Goal: Task Accomplishment & Management: Complete application form

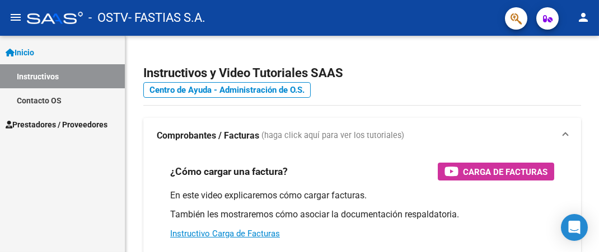
click at [50, 128] on span "Prestadores / Proveedores" at bounding box center [57, 125] width 102 height 12
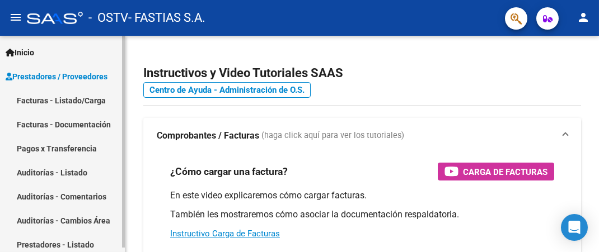
click at [82, 98] on link "Facturas - Listado/Carga" at bounding box center [62, 100] width 125 height 24
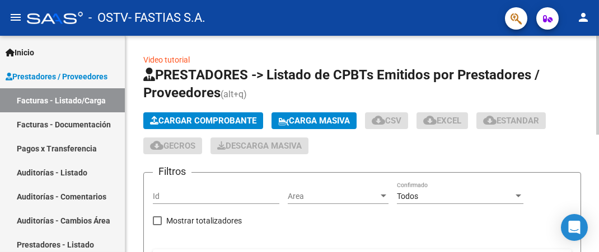
click at [206, 125] on span "Cargar Comprobante" at bounding box center [203, 121] width 106 height 10
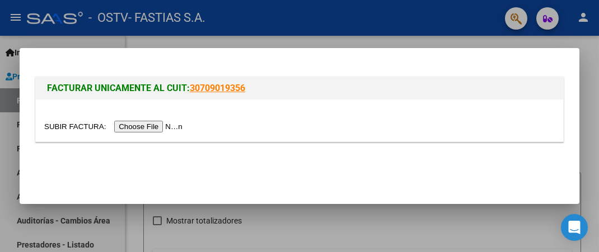
click at [69, 126] on input "file" at bounding box center [115, 127] width 142 height 12
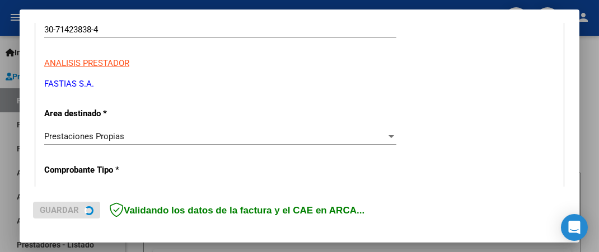
scroll to position [181, 0]
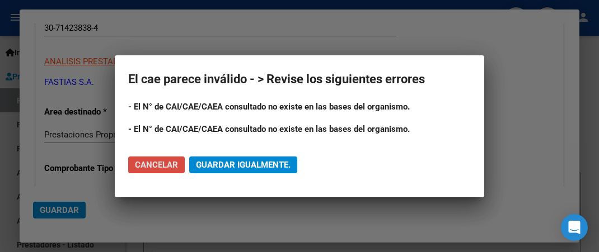
click at [153, 161] on span "Cancelar" at bounding box center [156, 165] width 43 height 10
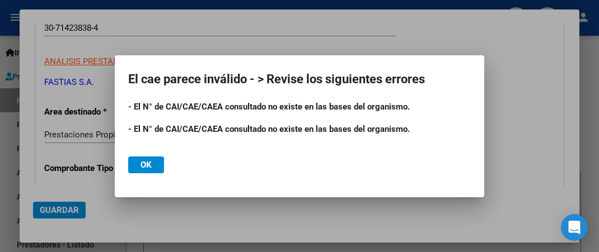
click at [145, 161] on span "Ok" at bounding box center [145, 165] width 11 height 10
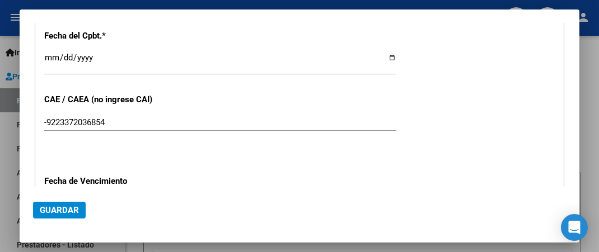
scroll to position [544, 0]
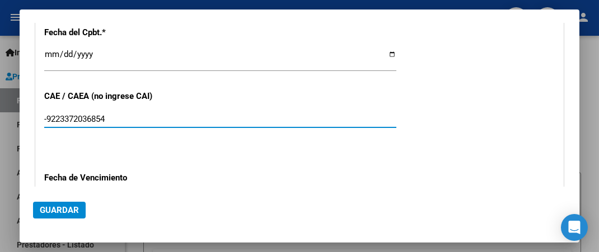
drag, startPoint x: 104, startPoint y: 110, endPoint x: 0, endPoint y: 108, distance: 104.1
click at [44, 114] on input "-9223372036854" at bounding box center [220, 119] width 352 height 10
paste input "75404818324276"
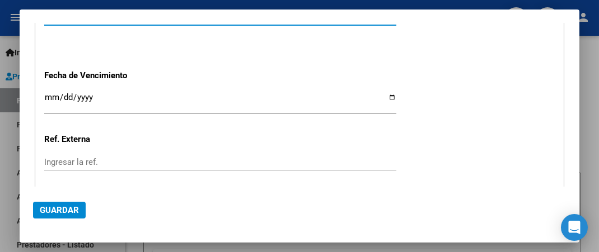
scroll to position [665, 0]
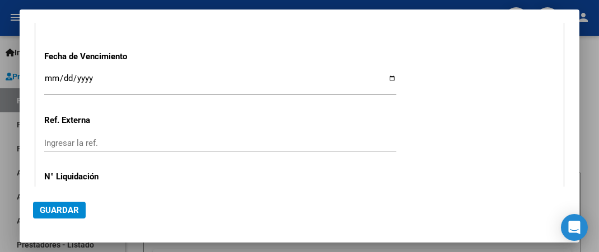
type input "75404818324276"
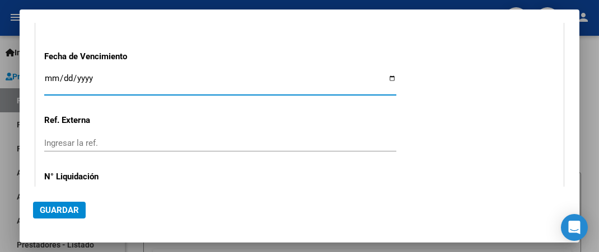
click at [50, 74] on input "Ingresar la fecha" at bounding box center [220, 83] width 352 height 18
type input "[DATE]"
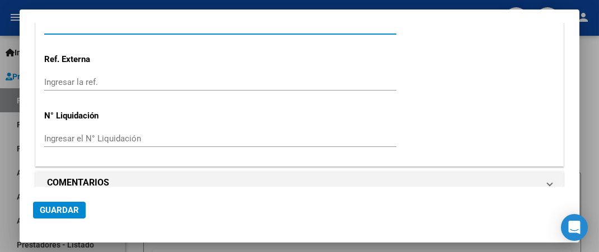
scroll to position [727, 0]
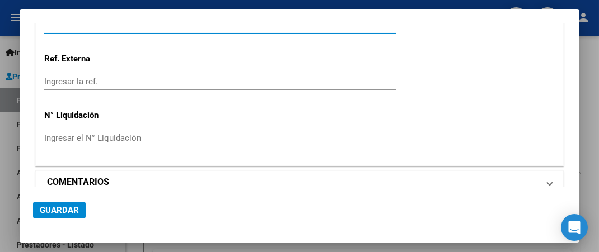
click at [118, 176] on mat-panel-title "COMENTARIOS" at bounding box center [292, 182] width 491 height 13
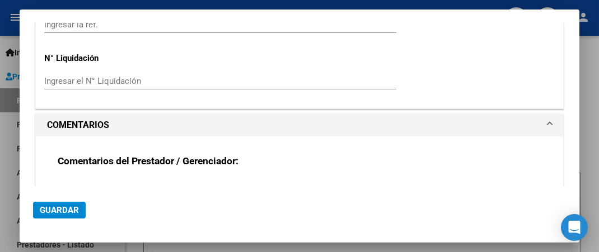
scroll to position [835, 0]
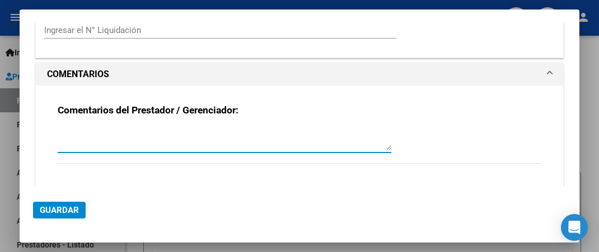
click at [107, 128] on textarea at bounding box center [224, 139] width 333 height 22
type textarea "facturacion septiembre"
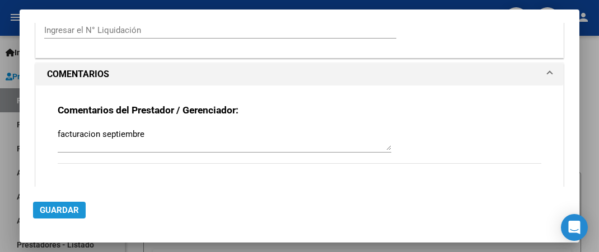
click at [65, 207] on span "Guardar" at bounding box center [59, 210] width 39 height 10
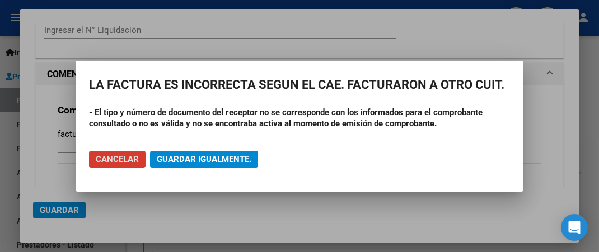
click at [120, 154] on button "Cancelar" at bounding box center [117, 159] width 57 height 17
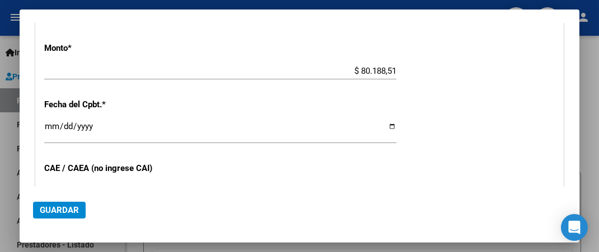
scroll to position [532, 0]
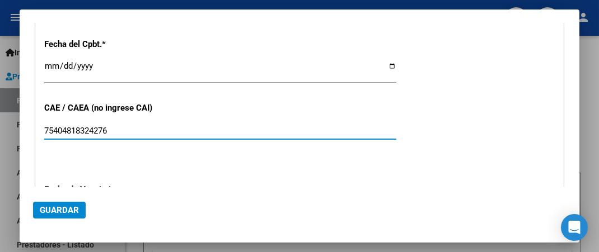
drag, startPoint x: 115, startPoint y: 122, endPoint x: 0, endPoint y: 122, distance: 115.3
click at [44, 126] on input "75404818324276" at bounding box center [220, 131] width 352 height 10
paste input "75404818324276"
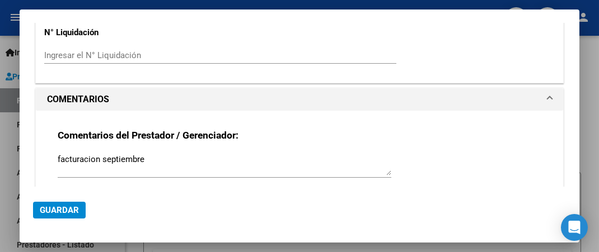
scroll to position [835, 0]
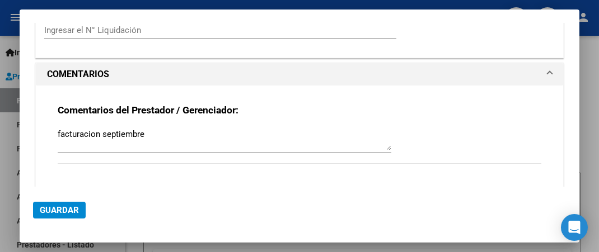
type input "75404818324276"
click at [58, 212] on span "Guardar" at bounding box center [59, 210] width 39 height 10
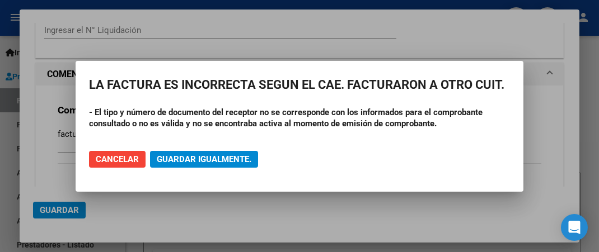
click at [447, 46] on div at bounding box center [299, 126] width 599 height 252
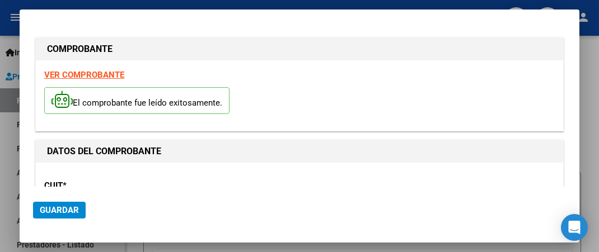
scroll to position [0, 0]
click at [379, 5] on div at bounding box center [299, 126] width 599 height 252
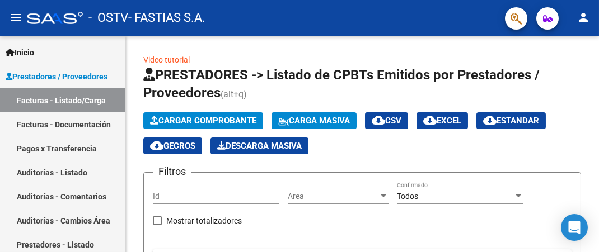
click at [577, 16] on mat-icon "person" at bounding box center [582, 17] width 13 height 13
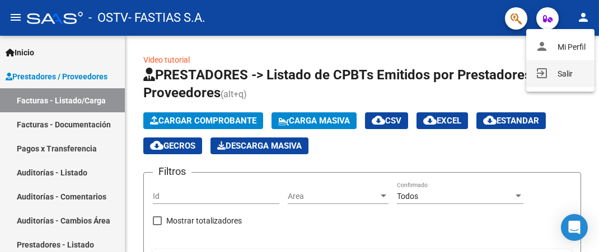
click at [563, 77] on button "exit_to_app Salir" at bounding box center [560, 73] width 68 height 27
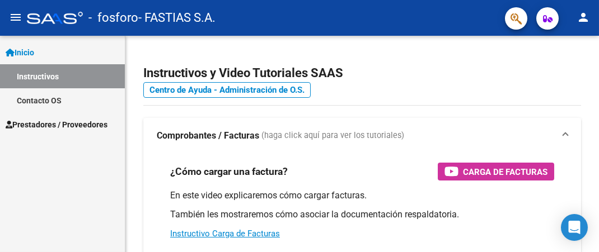
click at [44, 123] on span "Prestadores / Proveedores" at bounding box center [57, 125] width 102 height 12
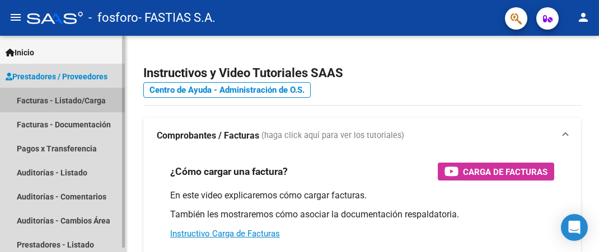
click at [40, 92] on link "Facturas - Listado/Carga" at bounding box center [62, 100] width 125 height 24
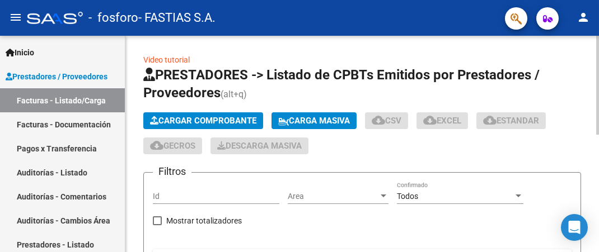
click at [204, 126] on button "Cargar Comprobante" at bounding box center [203, 120] width 120 height 17
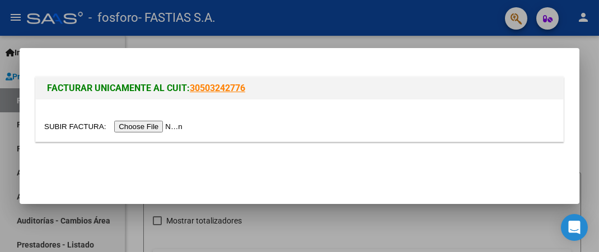
click at [63, 130] on input "file" at bounding box center [115, 127] width 142 height 12
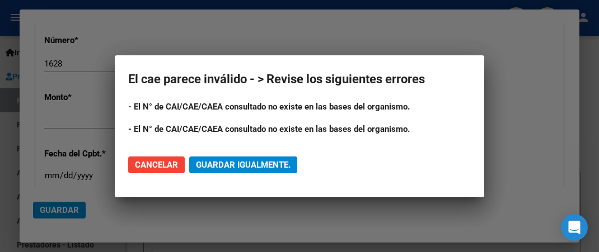
scroll to position [423, 0]
click at [167, 163] on span "Cancelar" at bounding box center [156, 165] width 43 height 10
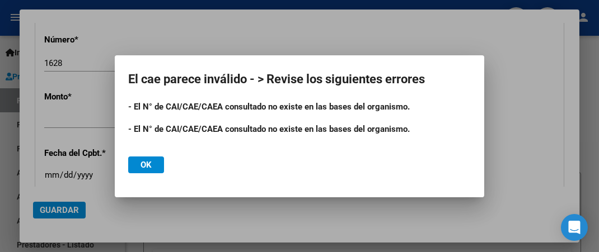
drag, startPoint x: 143, startPoint y: 164, endPoint x: 124, endPoint y: 147, distance: 25.4
click at [143, 165] on span "Ok" at bounding box center [145, 165] width 11 height 10
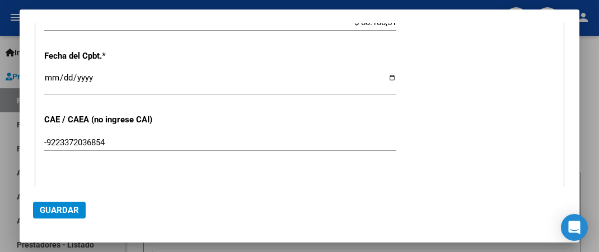
scroll to position [544, 0]
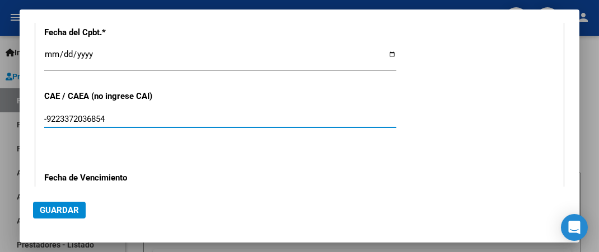
drag, startPoint x: 129, startPoint y: 109, endPoint x: 0, endPoint y: 110, distance: 128.7
click at [44, 114] on input "-9223372036854" at bounding box center [220, 119] width 352 height 10
paste input "75404818324276"
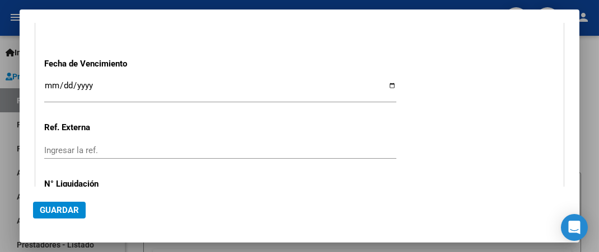
scroll to position [665, 0]
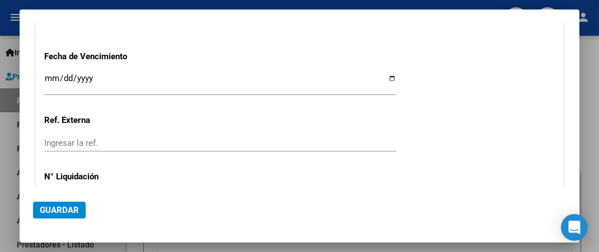
type input "75404818324276"
click at [48, 74] on input "Ingresar la fecha" at bounding box center [220, 83] width 352 height 18
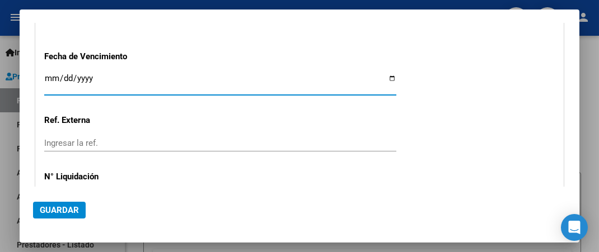
type input "[DATE]"
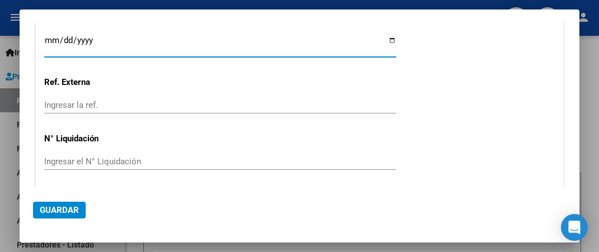
scroll to position [727, 0]
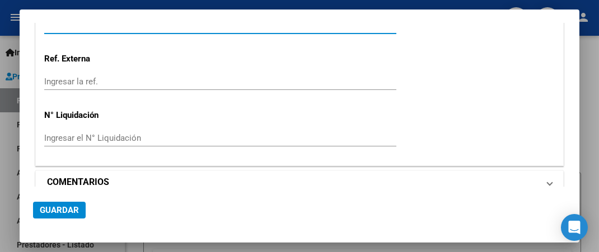
click at [99, 176] on h1 "COMENTARIOS" at bounding box center [78, 182] width 62 height 13
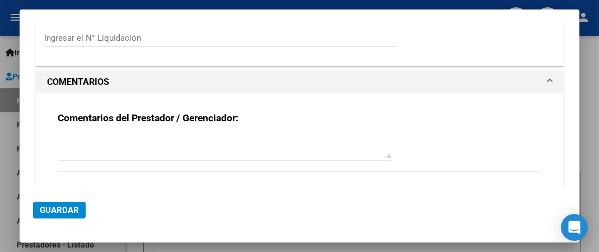
scroll to position [835, 0]
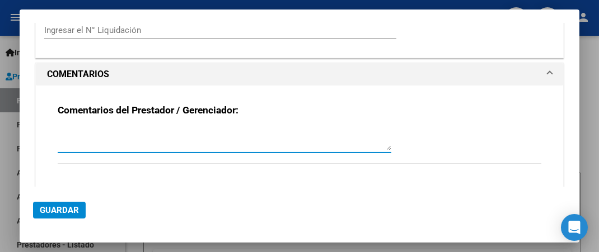
click at [104, 129] on textarea at bounding box center [224, 139] width 333 height 22
type textarea "facturacion septiembre"
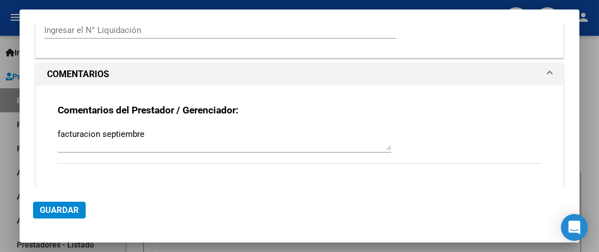
click at [49, 219] on mat-dialog-actions "Guardar" at bounding box center [299, 208] width 533 height 43
click at [58, 213] on span "Guardar" at bounding box center [59, 210] width 39 height 10
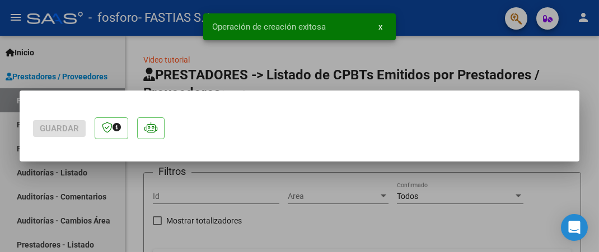
scroll to position [0, 0]
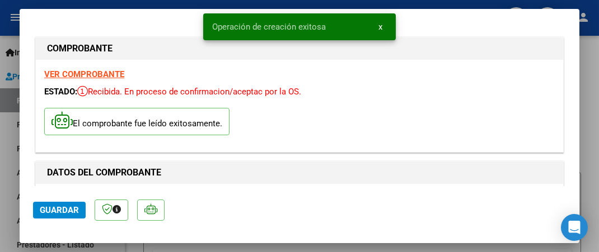
click at [598, 68] on div at bounding box center [299, 126] width 599 height 252
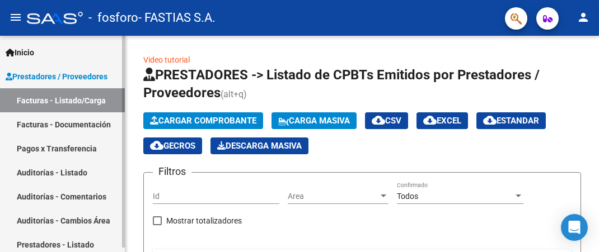
click at [53, 128] on link "Facturas - Documentación" at bounding box center [62, 124] width 125 height 24
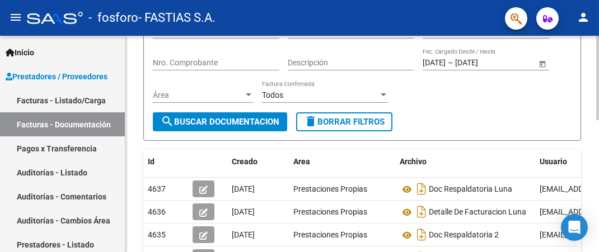
scroll to position [166, 0]
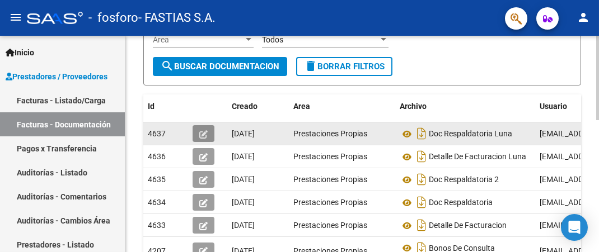
click at [201, 134] on icon "button" at bounding box center [203, 134] width 8 height 8
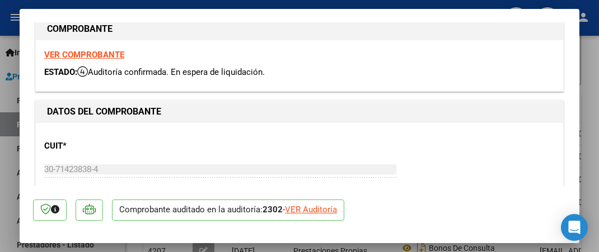
scroll to position [0, 0]
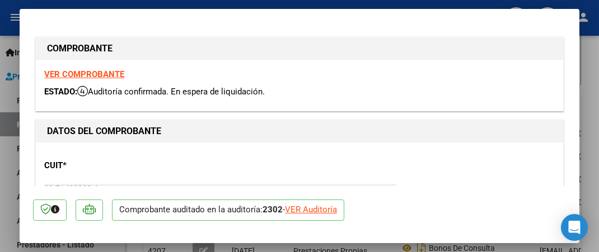
click at [584, 5] on div at bounding box center [299, 126] width 599 height 252
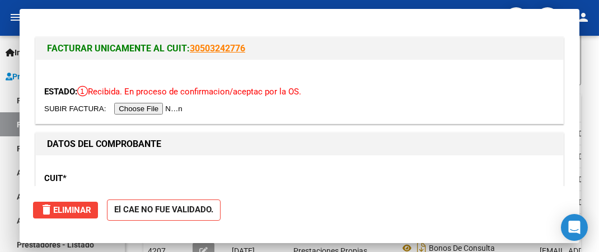
type input "$ 0,00"
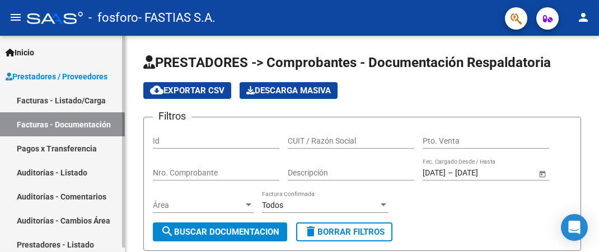
click at [80, 104] on link "Facturas - Listado/Carga" at bounding box center [62, 100] width 125 height 24
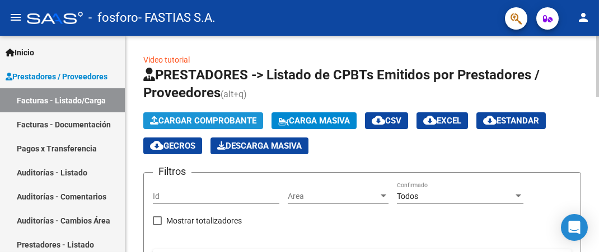
click at [246, 128] on button "Cargar Comprobante" at bounding box center [203, 120] width 120 height 17
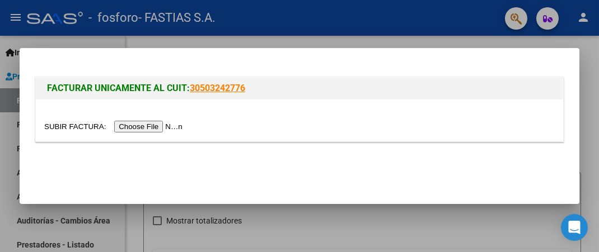
click at [70, 129] on input "file" at bounding box center [115, 127] width 142 height 12
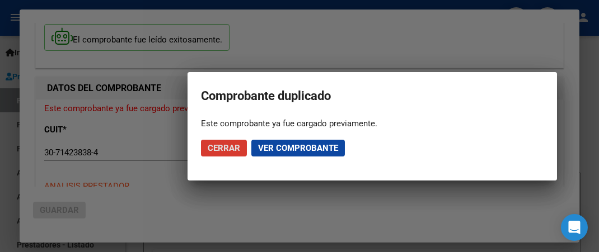
scroll to position [242, 0]
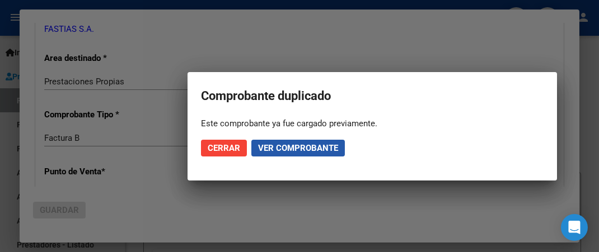
click at [290, 147] on span "Ver comprobante" at bounding box center [298, 148] width 80 height 10
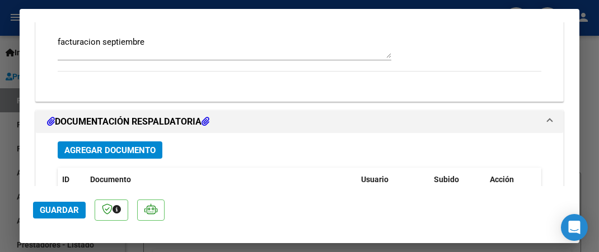
scroll to position [967, 0]
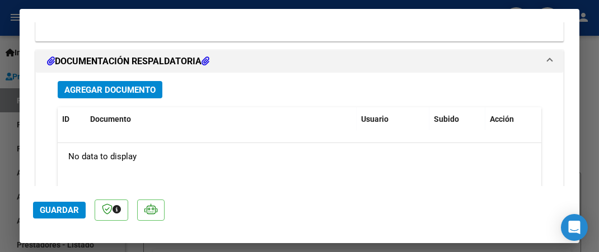
click at [134, 81] on button "Agregar Documento" at bounding box center [110, 89] width 105 height 17
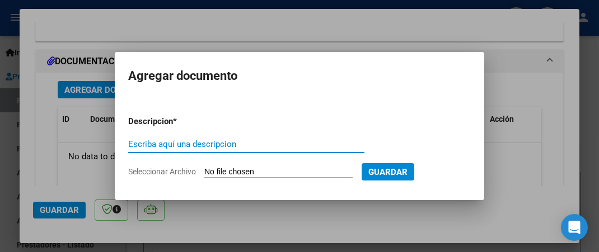
click at [167, 147] on input "Escriba aquí una descripcion" at bounding box center [246, 144] width 236 height 10
type input "detalle septiembre"
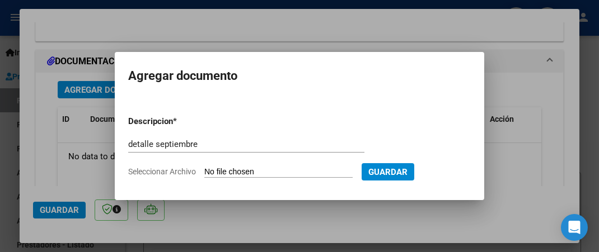
click at [204, 167] on input "Seleccionar Archivo" at bounding box center [278, 172] width 148 height 11
type input "C:\fakepath\RENDICION OSPIF SEPTIEMBRE.pdf"
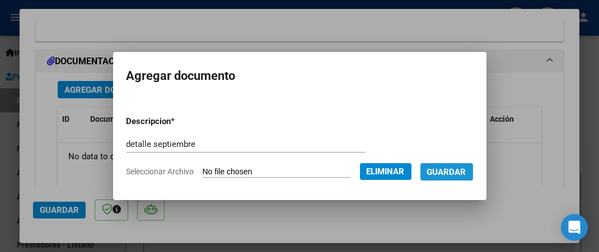
click at [452, 173] on span "Guardar" at bounding box center [446, 172] width 39 height 10
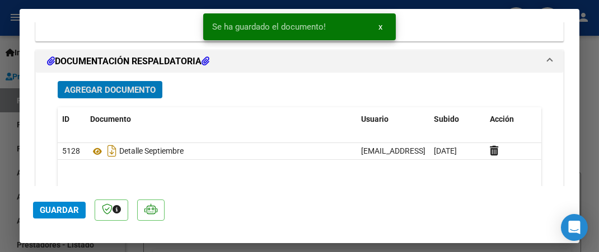
click at [104, 81] on button "Agregar Documento" at bounding box center [110, 89] width 105 height 17
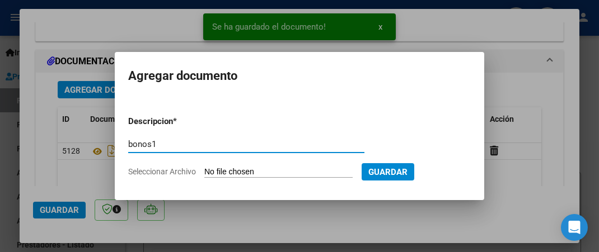
type input "bonos1"
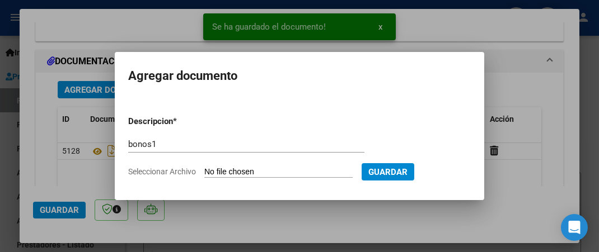
click at [204, 167] on input "Seleccionar Archivo" at bounding box center [278, 172] width 148 height 11
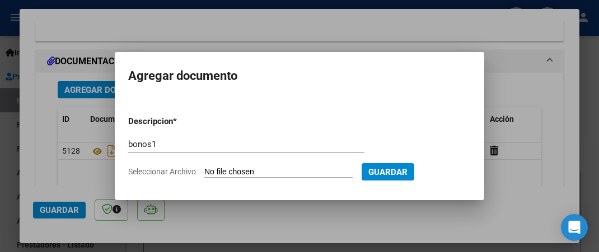
type input "C:\fakepath\BONOS 1 al 18.pdf"
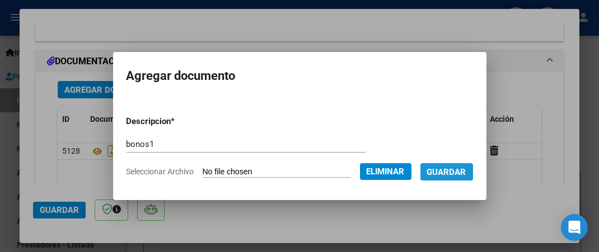
click at [439, 180] on button "Guardar" at bounding box center [446, 171] width 53 height 17
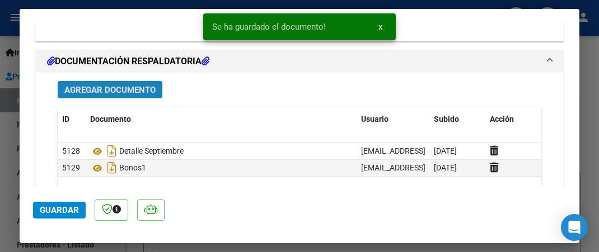
click at [132, 85] on span "Agregar Documento" at bounding box center [109, 90] width 91 height 10
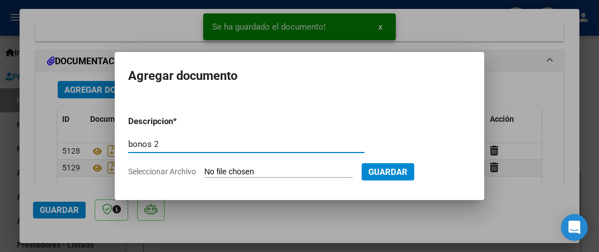
type input "bonos 2"
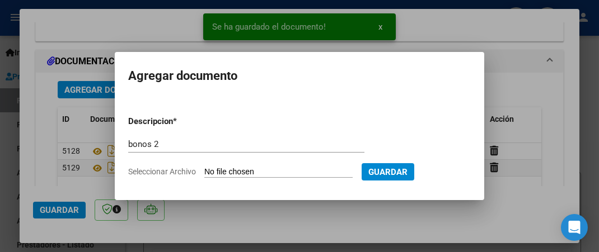
click at [239, 168] on input "Seleccionar Archivo" at bounding box center [278, 172] width 148 height 11
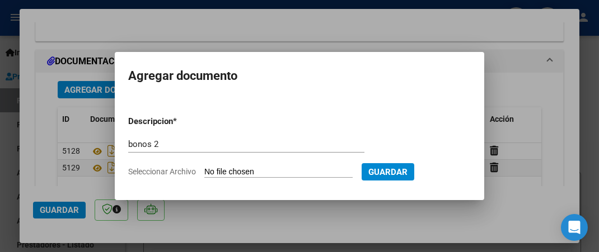
type input "C:\fakepath\19 AL 30.pdf"
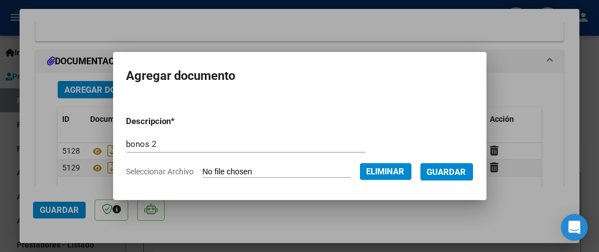
click at [444, 173] on span "Guardar" at bounding box center [446, 172] width 39 height 10
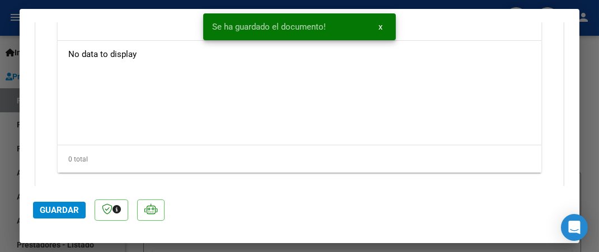
scroll to position [1337, 0]
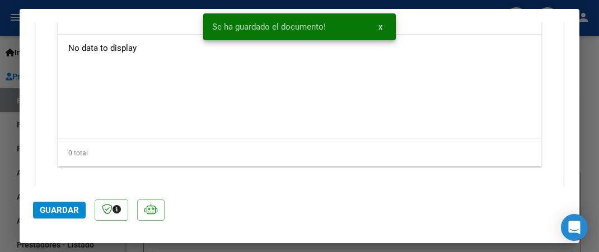
click at [78, 208] on span "Guardar" at bounding box center [59, 210] width 39 height 10
click at [593, 77] on div at bounding box center [299, 126] width 599 height 252
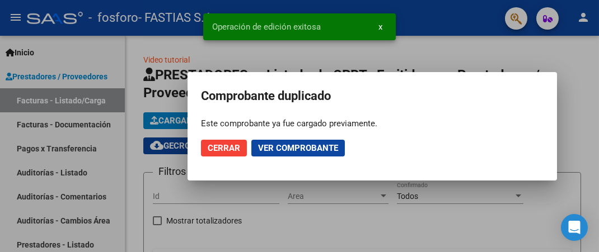
click at [215, 145] on span "Cerrar" at bounding box center [224, 148] width 32 height 10
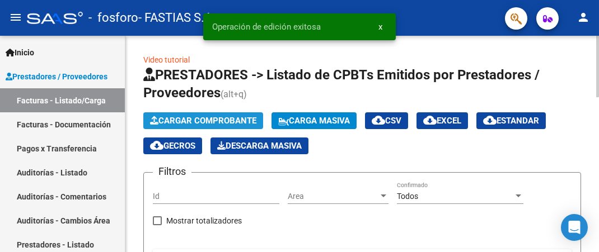
click at [225, 123] on span "Cargar Comprobante" at bounding box center [203, 121] width 106 height 10
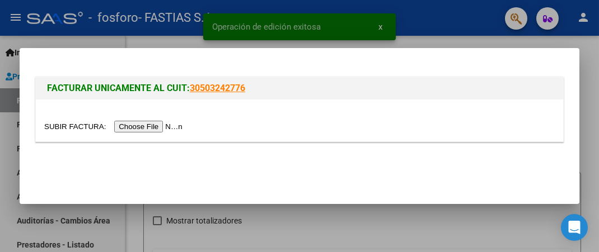
click at [77, 128] on input "file" at bounding box center [115, 127] width 142 height 12
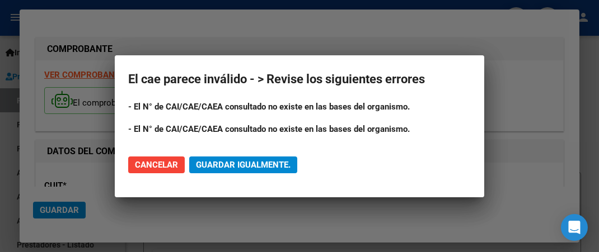
click at [149, 163] on span "Cancelar" at bounding box center [156, 165] width 43 height 10
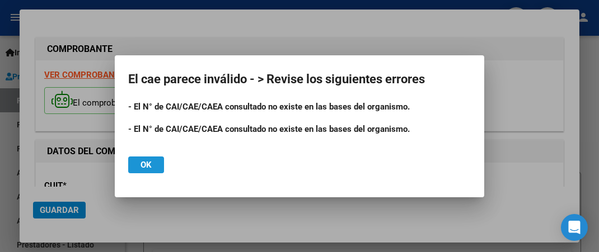
click at [134, 160] on button "Ok" at bounding box center [146, 165] width 36 height 17
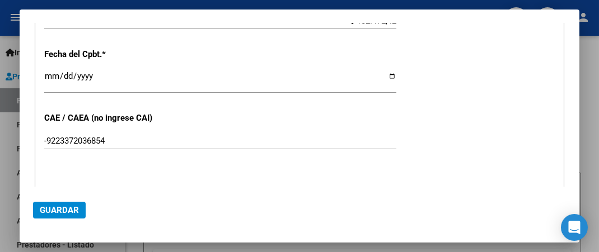
scroll to position [544, 0]
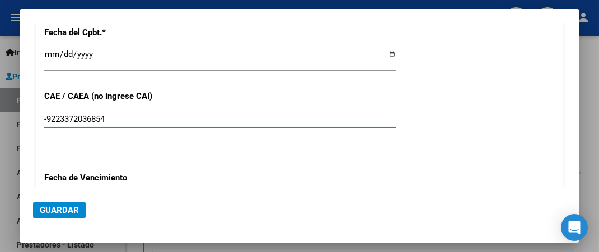
drag, startPoint x: 124, startPoint y: 109, endPoint x: 0, endPoint y: 118, distance: 124.5
click at [44, 118] on input "-9223372036854" at bounding box center [220, 119] width 352 height 10
paste input "75404818585842"
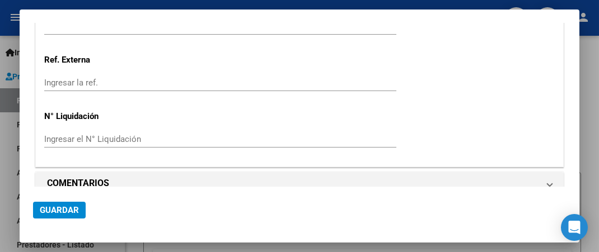
scroll to position [605, 0]
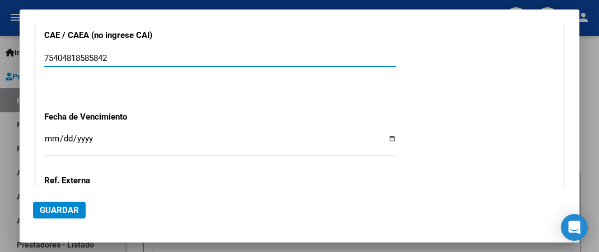
type input "75404818585842"
click at [53, 134] on input "Ingresar la fecha" at bounding box center [220, 143] width 352 height 18
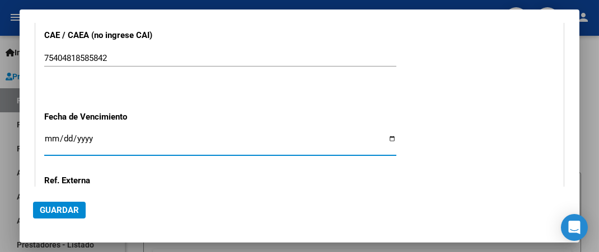
type input "[DATE]"
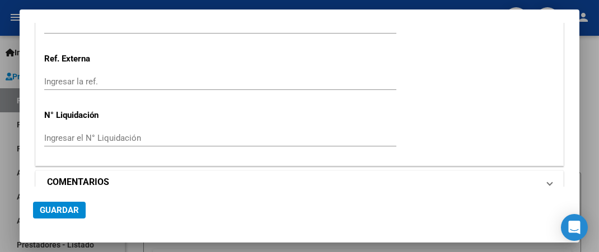
click at [107, 176] on h1 "COMENTARIOS" at bounding box center [78, 182] width 62 height 13
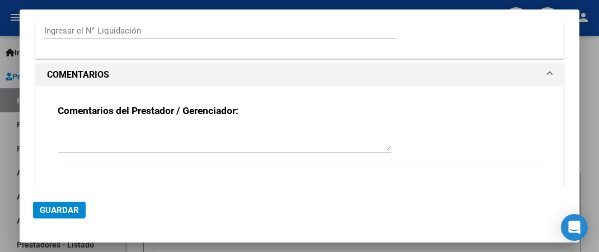
scroll to position [835, 0]
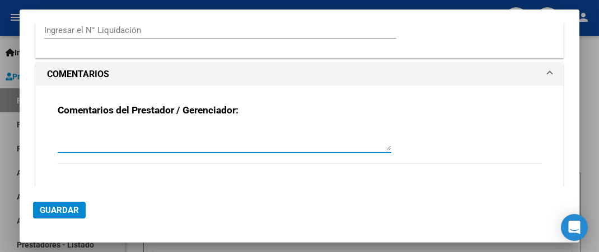
click at [110, 128] on textarea at bounding box center [224, 139] width 333 height 22
type textarea "facturacion septiembre"
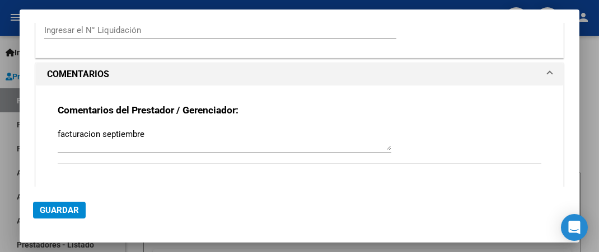
click at [175, 109] on div "Comentarios del Prestador / Gerenciador: facturacion septiembre" at bounding box center [299, 140] width 483 height 72
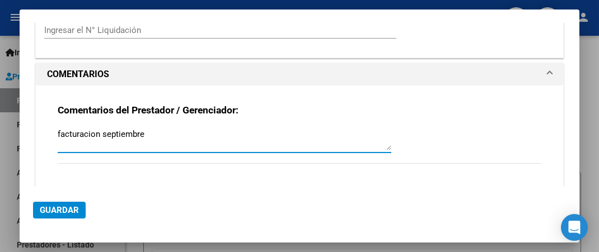
click at [174, 128] on textarea "facturacion septiembre" at bounding box center [224, 139] width 333 height 22
type textarea "facturacion septiembre luna"
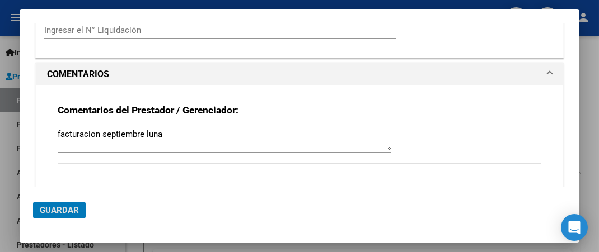
click at [33, 202] on button "Guardar" at bounding box center [59, 210] width 53 height 17
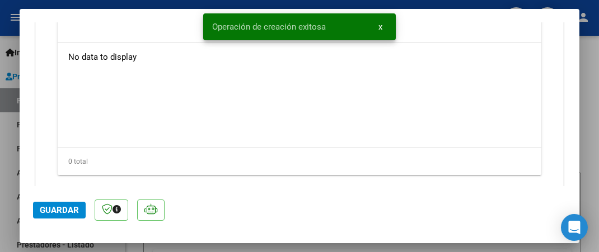
scroll to position [1028, 0]
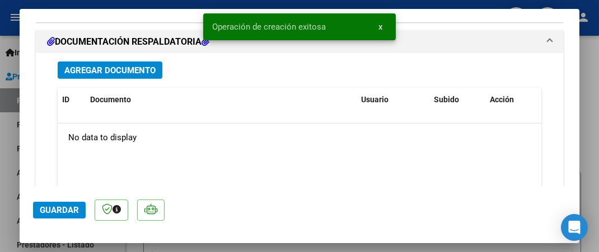
click at [111, 65] on span "Agregar Documento" at bounding box center [109, 70] width 91 height 10
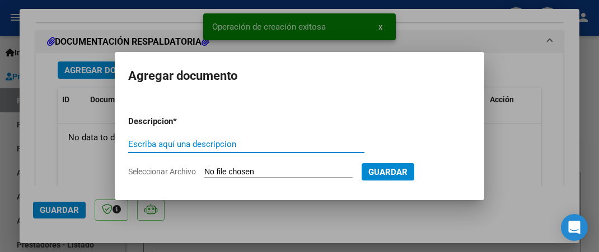
click at [185, 145] on input "Escriba aquí una descripcion" at bounding box center [246, 144] width 236 height 10
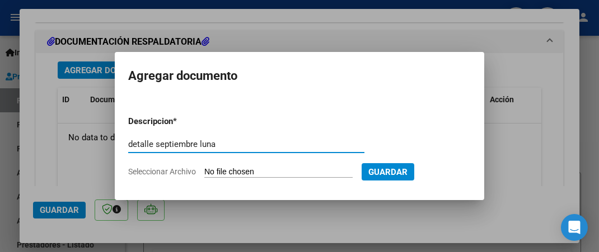
type input "detalle septiembre luna"
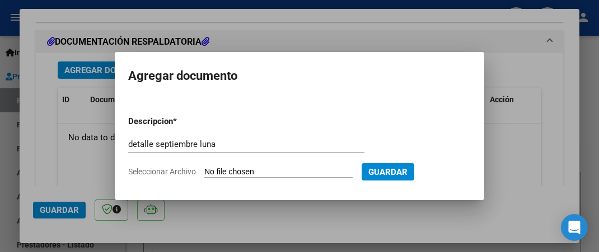
click at [204, 167] on input "Seleccionar Archivo" at bounding box center [278, 172] width 148 height 11
type input "C:\fakepath\RENDICION OSPIF LUNA SEPT.pdf"
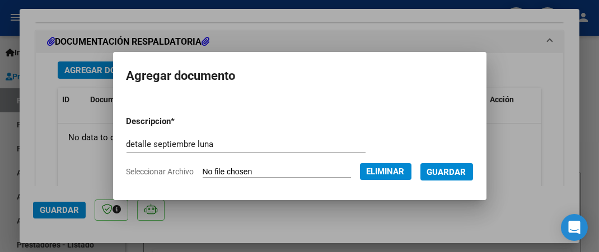
click at [457, 173] on span "Guardar" at bounding box center [446, 172] width 39 height 10
